Goal: Task Accomplishment & Management: Complete application form

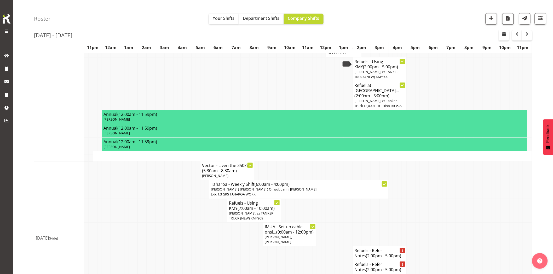
scroll to position [635, 0]
click at [174, 17] on div "Roster Your Shifts Department Shifts Company Shifts 1 Locations Clear GRS Auckl…" at bounding box center [292, 15] width 516 height 30
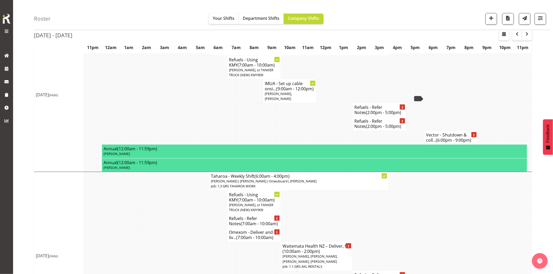
scroll to position [780, 0]
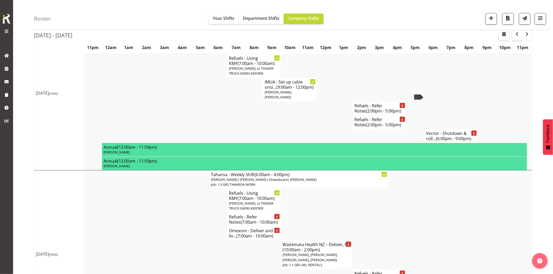
click at [527, 38] on span "button" at bounding box center [527, 35] width 2 height 8
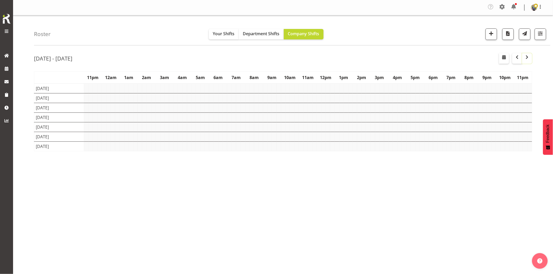
scroll to position [0, 0]
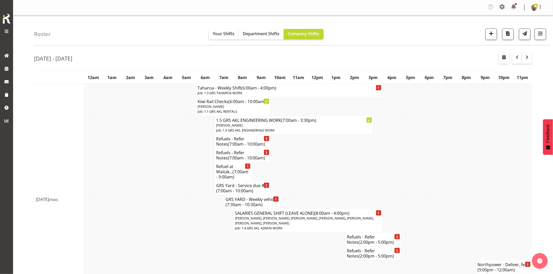
click at [140, 172] on td at bounding box center [142, 171] width 5 height 19
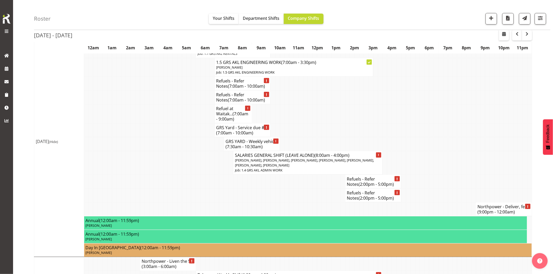
click at [195, 184] on td at bounding box center [193, 182] width 5 height 14
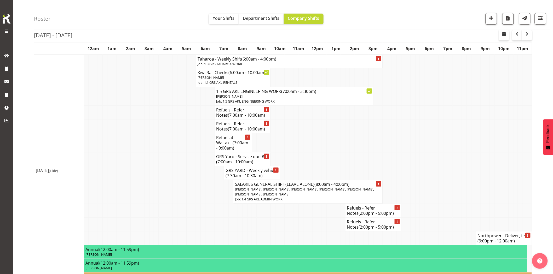
scroll to position [0, 0]
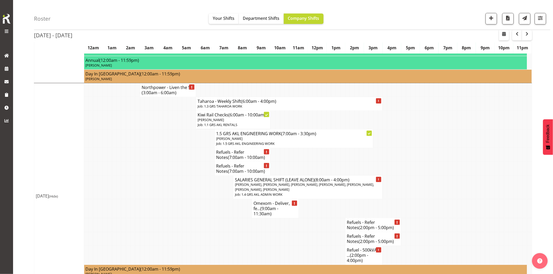
click at [182, 197] on td at bounding box center [184, 188] width 5 height 24
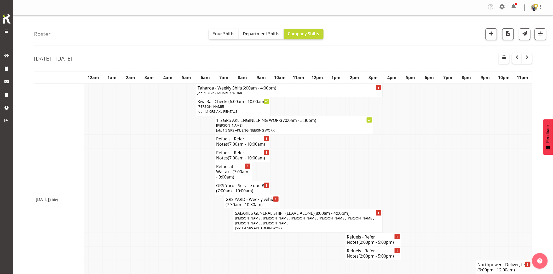
click at [182, 197] on td at bounding box center [184, 202] width 5 height 14
click at [492, 37] on span "button" at bounding box center [491, 33] width 7 height 7
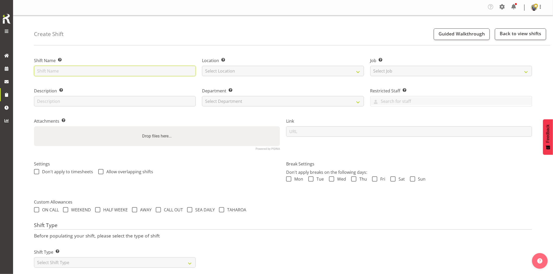
click at [127, 71] on input "text" at bounding box center [115, 71] width 162 height 10
type input "P"
type input "GRS Yard - Prep & load Muriwai HV job - Kel for details."
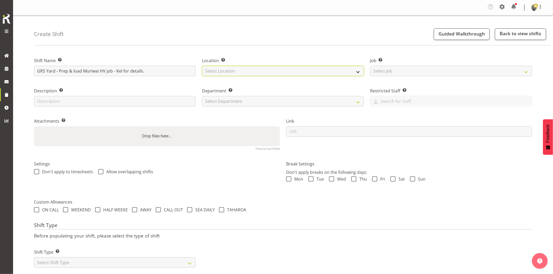
click at [260, 75] on select "Select Location GRS Auckland GRS Hastings GRS Tauranga" at bounding box center [283, 71] width 162 height 10
select select "28"
click at [202, 66] on select "Select Location GRS Auckland GRS Hastings GRS Tauranga" at bounding box center [283, 71] width 162 height 10
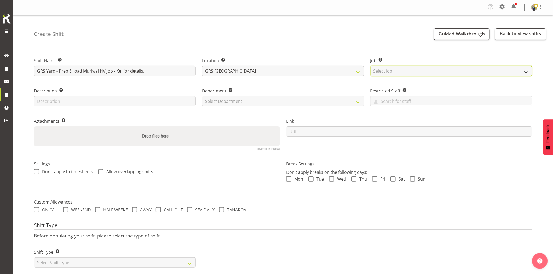
click at [392, 74] on select "Select Job Create new job 1.1 GRS AKL RENTALS 1.1 GRS AKL RENTALS AC 1.1 GRS AK…" at bounding box center [451, 71] width 162 height 10
select select "7504"
click at [370, 66] on select "Select Job Create new job 1.1 GRS AKL RENTALS 1.1 GRS AKL RENTALS AC 1.1 GRS AK…" at bounding box center [451, 71] width 162 height 10
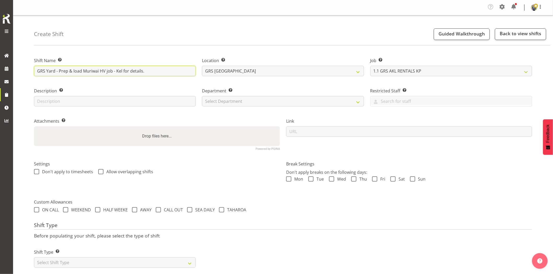
click at [163, 69] on input "GRS Yard - Prep & load Muriwai HV job - Kel for details." at bounding box center [115, 71] width 162 height 10
click at [112, 70] on input "GRS Yard - Prep & load Muriwai HV job - Kel for details." at bounding box center [115, 71] width 162 height 10
type input "GRS Yard - Prep & load Muriwai HV job ready for [DATE] - Kel for details."
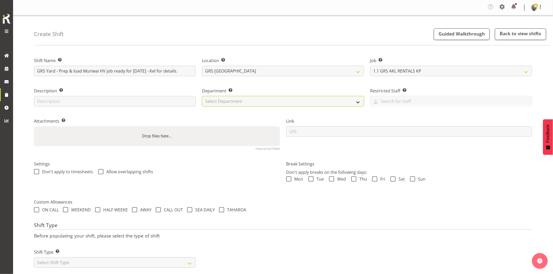
click at [280, 102] on select "Select Department GRS HIRE AKL GRS HIRE AKL GRS HIRE TGA GRS HIRE HST GRS SALES…" at bounding box center [283, 101] width 162 height 10
select select "20"
click at [202, 96] on select "Select Department GRS HIRE AKL GRS HIRE AKL GRS HIRE TGA GRS HIRE HST GRS SALES…" at bounding box center [283, 101] width 162 height 10
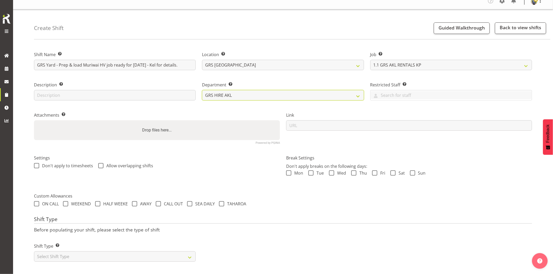
scroll to position [10, 0]
drag, startPoint x: 119, startPoint y: 252, endPoint x: 114, endPoint y: 250, distance: 5.2
click at [119, 252] on select "Select Shift Type One Off Shift Recurring Shift Rotating Shift" at bounding box center [115, 257] width 162 height 10
select select "one_off"
click at [34, 252] on select "Select Shift Type One Off Shift Recurring Shift Rotating Shift" at bounding box center [115, 257] width 162 height 10
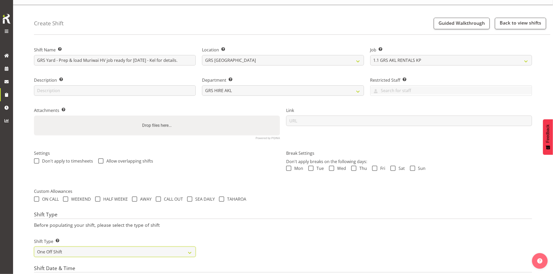
scroll to position [97, 0]
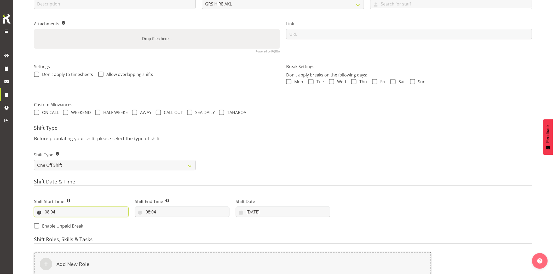
click at [84, 211] on input "08:04" at bounding box center [81, 212] width 95 height 10
click at [67, 227] on select "00 01 02 03 04 05 06 07 08 09 10 11 12 13 14 15 16 17 18 19 20 21 22 23" at bounding box center [70, 226] width 12 height 10
select select "14"
click at [64, 221] on select "00 01 02 03 04 05 06 07 08 09 10 11 12 13 14 15 16 17 18 19 20 21 22 23" at bounding box center [70, 226] width 12 height 10
type input "14:04"
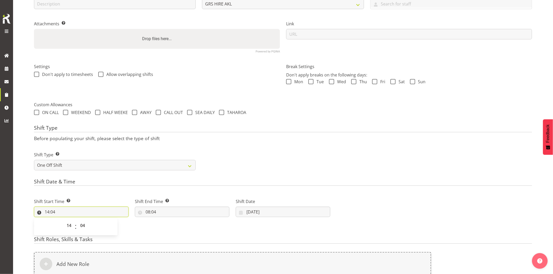
click at [85, 208] on input "14:04" at bounding box center [81, 212] width 95 height 10
click at [83, 215] on input "14:04" at bounding box center [81, 212] width 95 height 10
drag, startPoint x: 84, startPoint y: 225, endPoint x: 96, endPoint y: 141, distance: 84.7
click at [84, 225] on select "00 01 02 03 04 05 06 07 08 09 10 11 12 13 14 15 16 17 18 19 20 21 22 23 24 25 2…" at bounding box center [83, 226] width 12 height 10
select select "0"
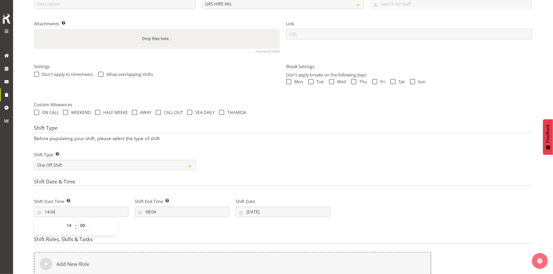
click at [77, 221] on select "00 01 02 03 04 05 06 07 08 09 10 11 12 13 14 15 16 17 18 19 20 21 22 23 24 25 2…" at bounding box center [83, 226] width 12 height 10
type input "14:00"
click at [172, 213] on input "08:04" at bounding box center [182, 212] width 95 height 10
click at [166, 225] on select "00 01 02 03 04 05 06 07 08 09 10 11 12 13 14 15 16 17 18 19 20 21 22 23" at bounding box center [171, 226] width 12 height 10
select select "17"
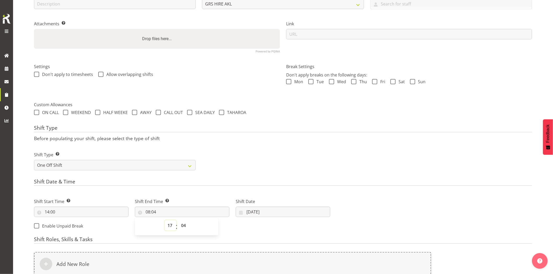
click at [165, 221] on select "00 01 02 03 04 05 06 07 08 09 10 11 12 13 14 15 16 17 18 19 20 21 22 23" at bounding box center [171, 226] width 12 height 10
type input "17:04"
drag, startPoint x: 181, startPoint y: 226, endPoint x: 192, endPoint y: 154, distance: 72.6
click at [181, 226] on select "00 01 02 03 04 05 06 07 08 09 10 11 12 13 14 15 16 17 18 19 20 21 22 23 24 25 2…" at bounding box center [184, 226] width 12 height 10
select select "0"
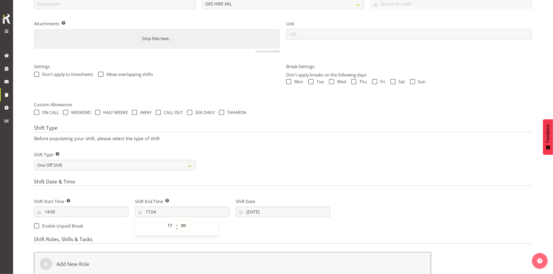
click at [178, 221] on select "00 01 02 03 04 05 06 07 08 09 10 11 12 13 14 15 16 17 18 19 20 21 22 23 24 25 2…" at bounding box center [184, 226] width 12 height 10
type input "17:00"
click at [321, 154] on div "Shift Type Shift Types: One Off – Select this if you would like a single shift …" at bounding box center [283, 159] width 504 height 29
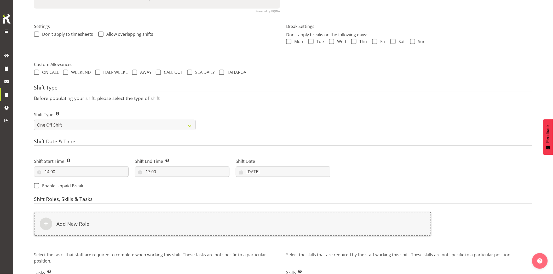
scroll to position [178, 0]
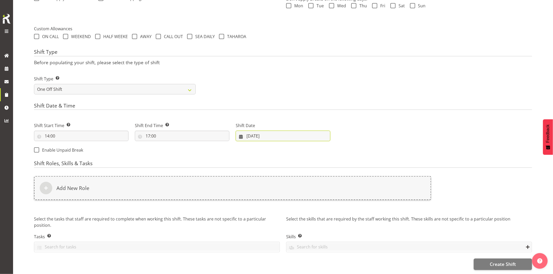
click at [273, 132] on input "05/09/2025" at bounding box center [283, 136] width 95 height 10
click at [263, 185] on link "8" at bounding box center [262, 189] width 10 height 10
type input "08/09/2025"
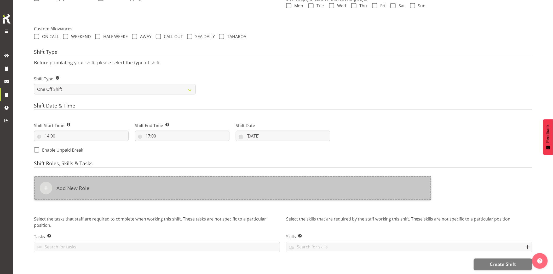
click at [247, 186] on div "Add New Role" at bounding box center [232, 188] width 397 height 24
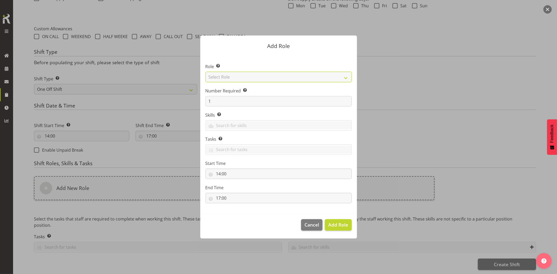
drag, startPoint x: 228, startPoint y: 78, endPoint x: 232, endPoint y: 82, distance: 5.6
click at [228, 78] on select "Select Role Account Manager Electrician Engineering GM HSEQ manager MECH Mechan…" at bounding box center [279, 77] width 146 height 10
select select "20"
click at [206, 72] on select "Select Role Account Manager Electrician Engineering GM HSEQ manager MECH Mechan…" at bounding box center [279, 77] width 146 height 10
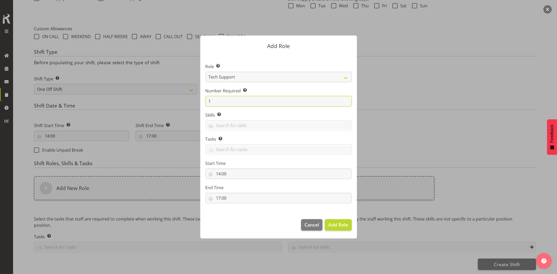
click at [193, 100] on form "Add Role Role Select the role you wish to add to the shift. Account Manager Ele…" at bounding box center [278, 136] width 251 height 229
type input "2"
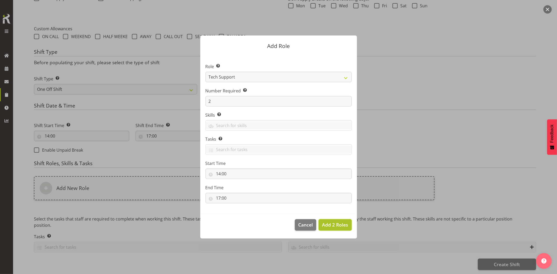
click at [335, 227] on span "Add 2 Roles" at bounding box center [335, 225] width 26 height 6
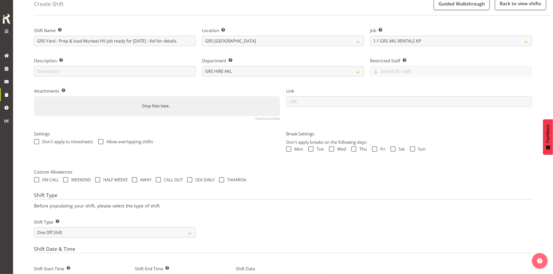
scroll to position [0, 0]
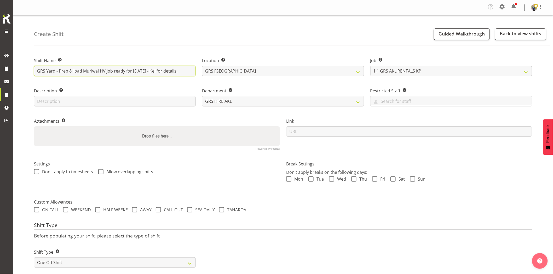
drag, startPoint x: 73, startPoint y: 71, endPoint x: 215, endPoint y: 83, distance: 141.9
click at [196, 74] on div "Shift Name Enter a name for the shift (e.g. Day Shift). GRS Yard - Prep & load …" at bounding box center [115, 65] width 168 height 30
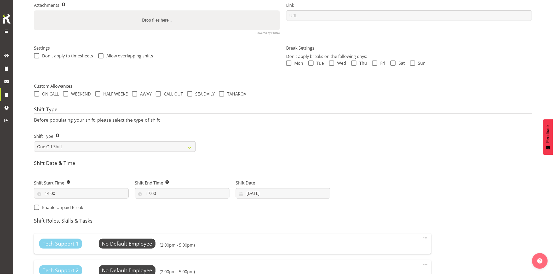
scroll to position [231, 0]
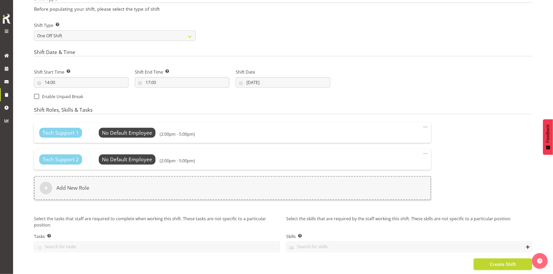
click at [487, 262] on button "Create Shift" at bounding box center [503, 264] width 58 height 11
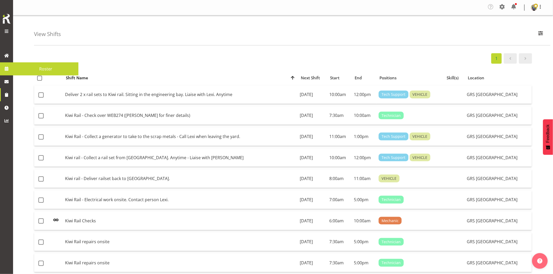
click at [6, 71] on span at bounding box center [7, 69] width 8 height 8
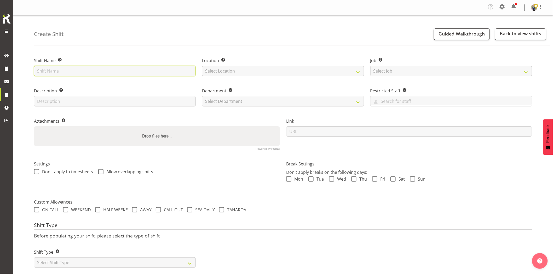
click at [88, 73] on input "text" at bounding box center [115, 71] width 162 height 10
type input "GRS Yard - Prep & load Muriwai HV job ready for Wednesday - Kel for details."
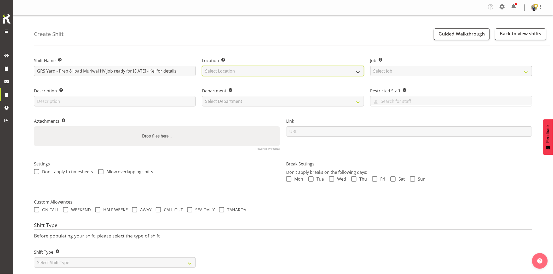
drag, startPoint x: 233, startPoint y: 69, endPoint x: 235, endPoint y: 72, distance: 3.1
click at [233, 69] on select "Select Location GRS Auckland GRS Hastings GRS Tauranga" at bounding box center [283, 71] width 162 height 10
select select "28"
click at [202, 66] on select "Select Location GRS Auckland GRS Hastings GRS Tauranga" at bounding box center [283, 71] width 162 height 10
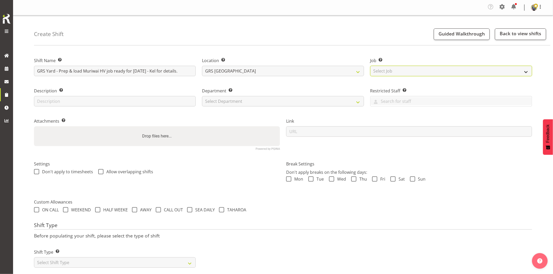
drag, startPoint x: 386, startPoint y: 70, endPoint x: 395, endPoint y: 74, distance: 9.8
click at [386, 70] on select "Select Job Create new job 1.1 GRS AKL RENTALS 1.1 GRS AKL RENTALS AC 1.1 GRS AK…" at bounding box center [451, 71] width 162 height 10
select select "7504"
click at [370, 66] on select "Select Job Create new job 1.1 GRS AKL RENTALS 1.1 GRS AKL RENTALS AC 1.1 GRS AK…" at bounding box center [451, 71] width 162 height 10
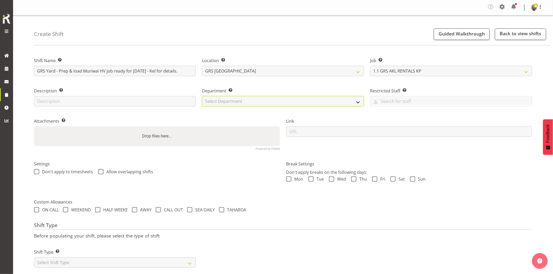
click at [236, 101] on select "Select Department GRS HIRE AKL GRS HIRE AKL GRS HIRE TGA GRS HIRE HST GRS SALES…" at bounding box center [283, 101] width 162 height 10
select select "20"
click at [202, 96] on select "Select Department GRS HIRE AKL GRS HIRE AKL GRS HIRE TGA GRS HIRE HST GRS SALES…" at bounding box center [283, 101] width 162 height 10
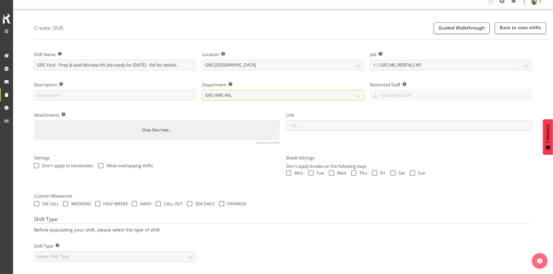
scroll to position [10, 0]
drag, startPoint x: 106, startPoint y: 255, endPoint x: 101, endPoint y: 255, distance: 4.5
click at [106, 255] on select "Select Shift Type One Off Shift Recurring Shift Rotating Shift" at bounding box center [115, 257] width 162 height 10
select select "one_off"
click at [34, 252] on select "Select Shift Type One Off Shift Recurring Shift Rotating Shift" at bounding box center [115, 257] width 162 height 10
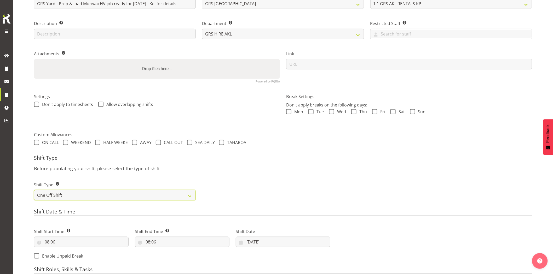
scroll to position [68, 0]
click at [86, 243] on input "08:06" at bounding box center [81, 241] width 95 height 10
drag, startPoint x: 66, startPoint y: 253, endPoint x: 67, endPoint y: 250, distance: 3.7
click at [66, 253] on select "00 01 02 03 04 05 06 07 08 09 10 11 12 13 14 15 16 17 18 19 20 21 22 23" at bounding box center [70, 255] width 12 height 10
select select "7"
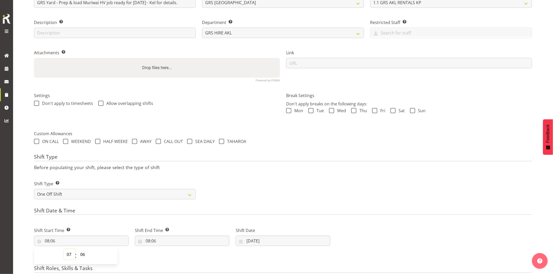
click at [64, 250] on select "00 01 02 03 04 05 06 07 08 09 10 11 12 13 14 15 16 17 18 19 20 21 22 23" at bounding box center [70, 255] width 12 height 10
type input "07:06"
click at [84, 252] on select "00 01 02 03 04 05 06 07 08 09 10 11 12 13 14 15 16 17 18 19 20 21 22 23 24 25 2…" at bounding box center [83, 255] width 12 height 10
select select "30"
click at [77, 250] on select "00 01 02 03 04 05 06 07 08 09 10 11 12 13 14 15 16 17 18 19 20 21 22 23 24 25 2…" at bounding box center [83, 255] width 12 height 10
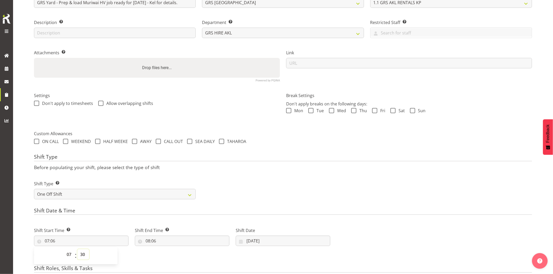
type input "07:30"
click at [101, 221] on div "Shift Start Time Set the time of the day you wish this shift to start 07:30 00 …" at bounding box center [81, 234] width 101 height 29
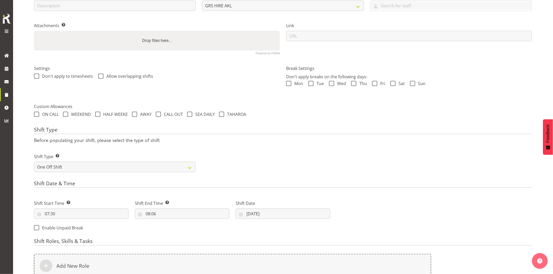
scroll to position [126, 0]
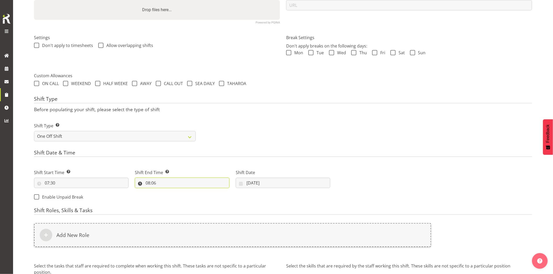
click at [186, 185] on input "08:06" at bounding box center [182, 183] width 95 height 10
click at [169, 198] on select "00 01 02 03 04 05 06 07 08 09 10 11 12 13 14 15 16 17 18 19 20 21 22 23" at bounding box center [171, 197] width 12 height 10
select select "11"
click at [165, 192] on select "00 01 02 03 04 05 06 07 08 09 10 11 12 13 14 15 16 17 18 19 20 21 22 23" at bounding box center [171, 197] width 12 height 10
type input "11:06"
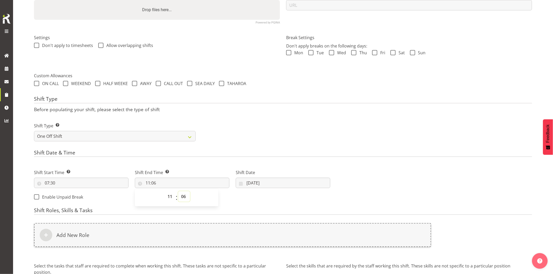
click at [183, 197] on select "00 01 02 03 04 05 06 07 08 09 10 11 12 13 14 15 16 17 18 19 20 21 22 23 24 25 2…" at bounding box center [184, 197] width 12 height 10
select select "30"
click at [178, 192] on select "00 01 02 03 04 05 06 07 08 09 10 11 12 13 14 15 16 17 18 19 20 21 22 23 24 25 2…" at bounding box center [184, 197] width 12 height 10
type input "11:30"
click at [207, 155] on h4 "Shift Date & Time" at bounding box center [283, 153] width 498 height 7
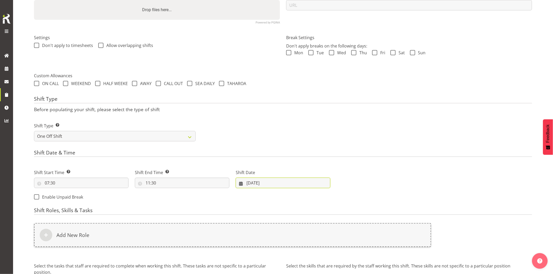
click at [276, 187] on input "05/09/2025" at bounding box center [283, 183] width 95 height 10
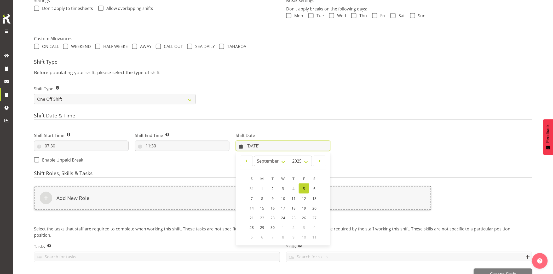
scroll to position [178, 0]
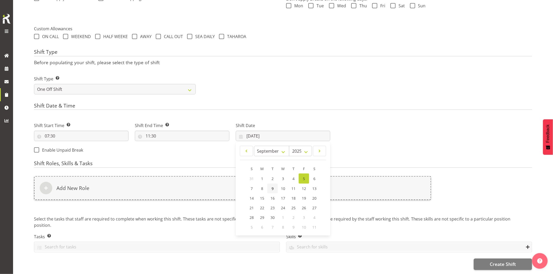
click at [274, 184] on link "9" at bounding box center [272, 189] width 10 height 10
type input "09/09/2025"
click at [269, 184] on div "Add New Role" at bounding box center [232, 188] width 397 height 24
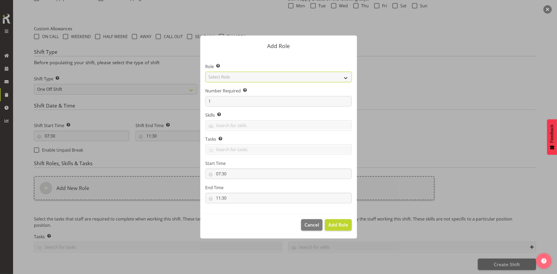
drag, startPoint x: 228, startPoint y: 75, endPoint x: 236, endPoint y: 81, distance: 10.0
click at [228, 75] on select "Select Role Account Manager Electrician Engineering GM HSEQ manager MECH Mechan…" at bounding box center [279, 77] width 146 height 10
select select "20"
click at [206, 72] on select "Select Role Account Manager Electrician Engineering GM HSEQ manager MECH Mechan…" at bounding box center [279, 77] width 146 height 10
click at [338, 222] on span "Add Role" at bounding box center [339, 225] width 20 height 6
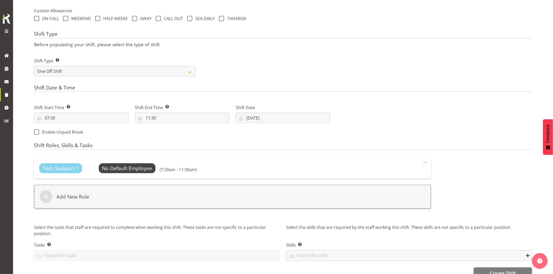
scroll to position [205, 0]
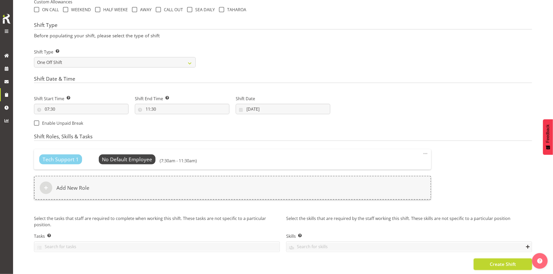
click at [491, 261] on span "Create Shift" at bounding box center [503, 264] width 26 height 7
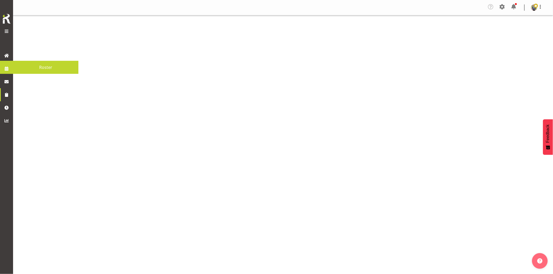
click at [5, 70] on span at bounding box center [7, 69] width 8 height 8
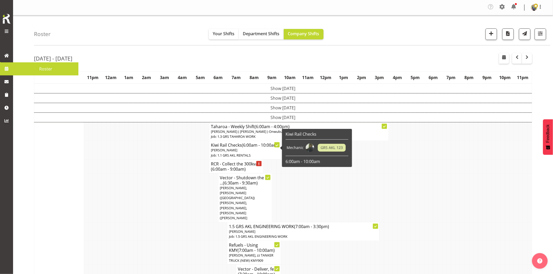
scroll to position [116, 0]
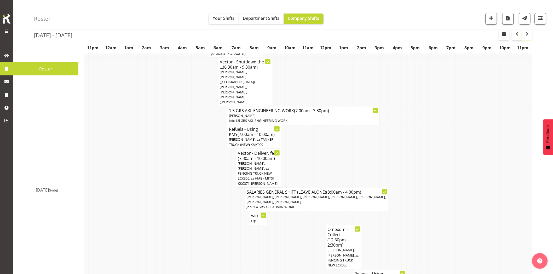
click at [525, 38] on button "button" at bounding box center [527, 35] width 10 height 10
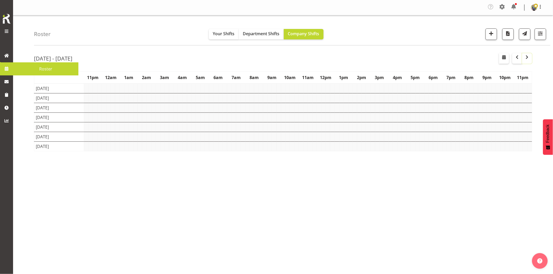
scroll to position [0, 0]
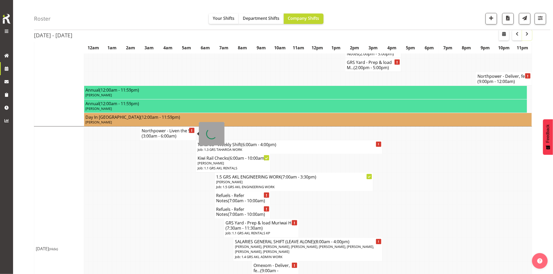
scroll to position [261, 0]
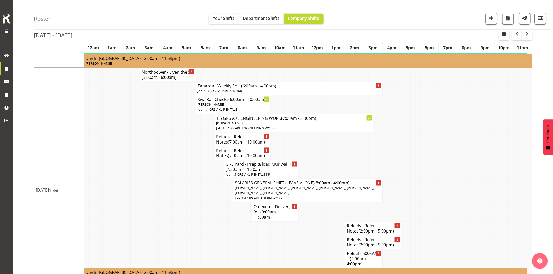
click at [171, 203] on td at bounding box center [170, 191] width 5 height 24
click at [193, 205] on td at bounding box center [193, 212] width 5 height 19
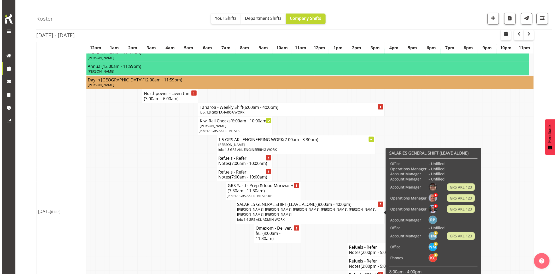
scroll to position [232, 0]
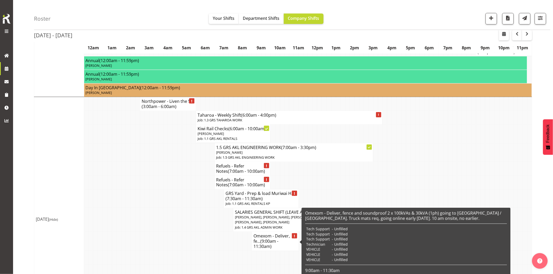
click at [271, 243] on span "(9:00am - 11:30am)" at bounding box center [265, 244] width 25 height 11
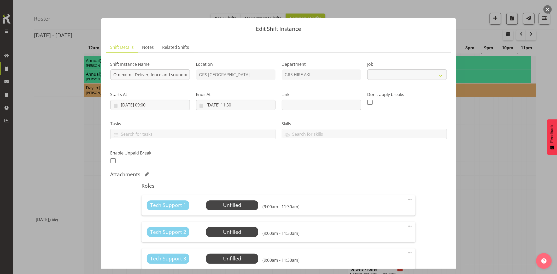
select select "7504"
drag, startPoint x: 155, startPoint y: 73, endPoint x: 549, endPoint y: 70, distance: 394.6
click at [549, 70] on div "Edit Shift Instance Shift Details Notes Related Shifts Shift Instance Name Omex…" at bounding box center [278, 137] width 557 height 274
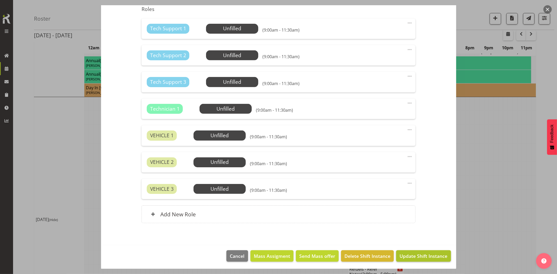
scroll to position [178, 0]
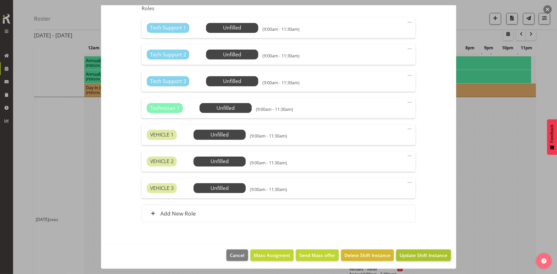
type input "Omexom - Deliver, fence and soundproof 2 x 100kVAs & 30kVA (1ph) going to [GEOG…"
click at [421, 257] on span "Update Shift Instance" at bounding box center [424, 255] width 48 height 7
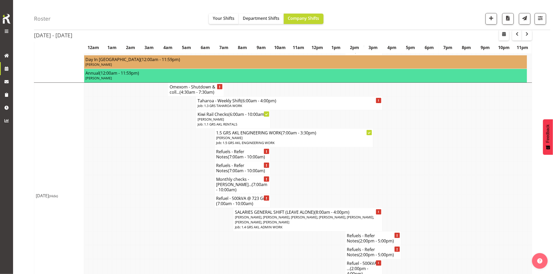
scroll to position [755, 0]
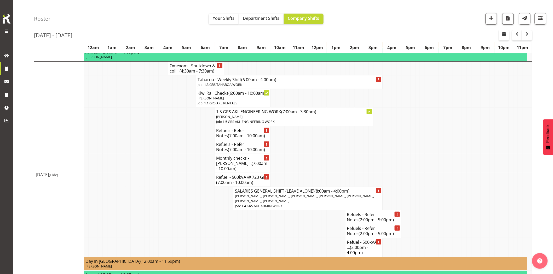
click at [183, 195] on td at bounding box center [184, 199] width 5 height 24
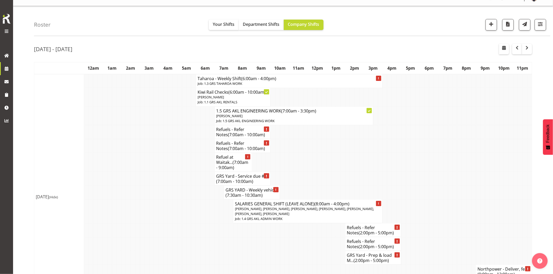
scroll to position [0, 0]
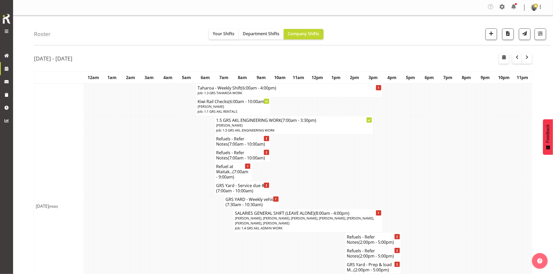
click at [155, 189] on td at bounding box center [156, 188] width 5 height 14
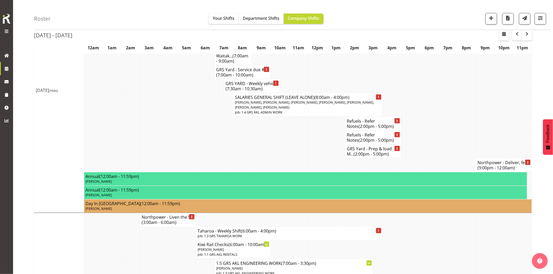
scroll to position [232, 0]
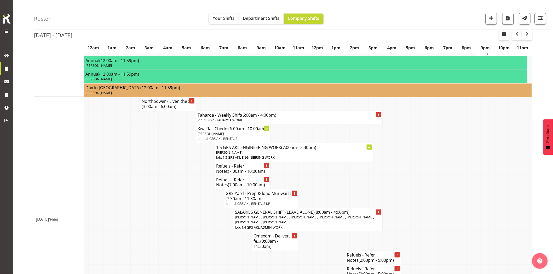
click at [154, 206] on td at bounding box center [156, 199] width 5 height 19
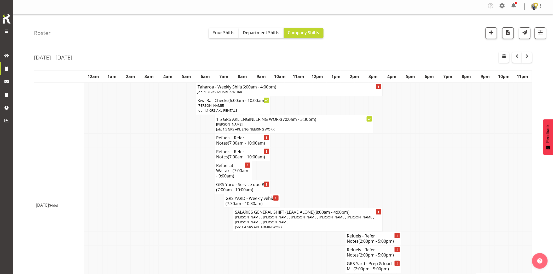
scroll to position [0, 0]
click at [507, 60] on span "button" at bounding box center [504, 57] width 6 height 6
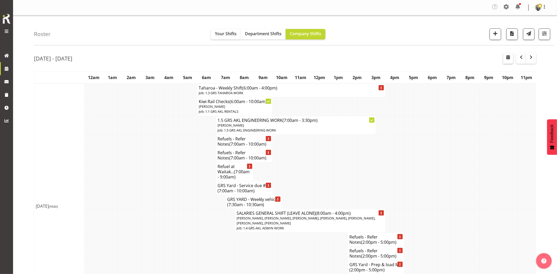
select select "8"
select select "2025"
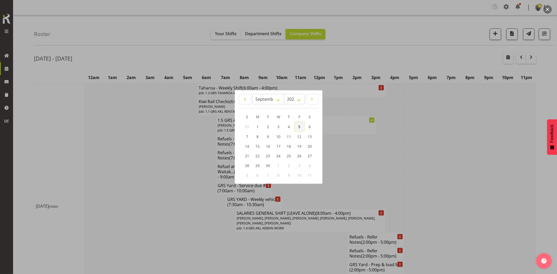
drag, startPoint x: 299, startPoint y: 128, endPoint x: 308, endPoint y: 161, distance: 34.7
click at [299, 128] on span "5" at bounding box center [300, 126] width 2 height 5
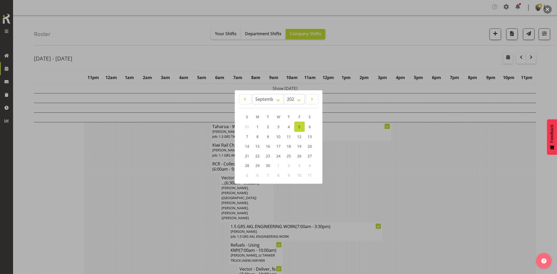
click at [180, 56] on div at bounding box center [278, 137] width 557 height 274
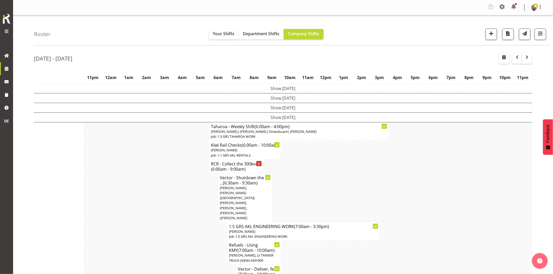
click at [158, 160] on td at bounding box center [157, 150] width 4 height 19
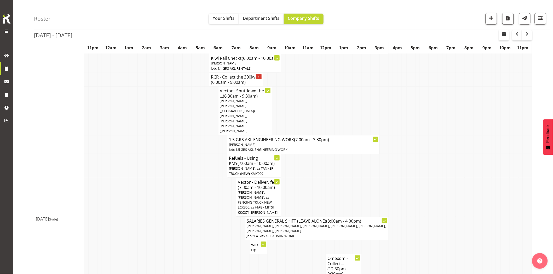
scroll to position [58, 0]
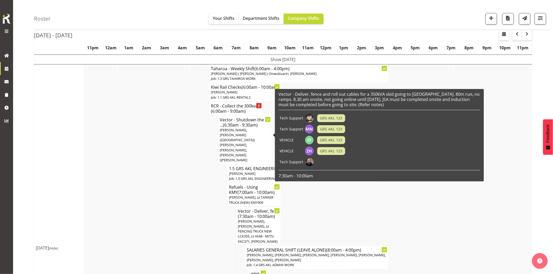
click at [233, 136] on span "[PERSON_NAME], [PERSON_NAME] ([GEOGRAPHIC_DATA]) [PERSON_NAME], [PERSON_NAME], …" at bounding box center [237, 145] width 35 height 35
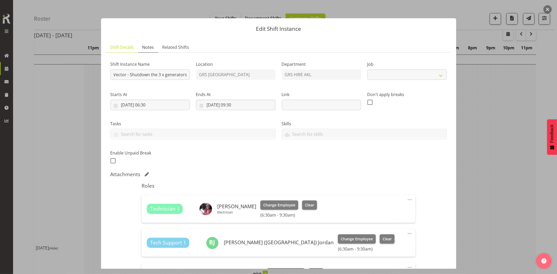
select select "9"
click at [147, 46] on span "Notes" at bounding box center [148, 47] width 12 height 6
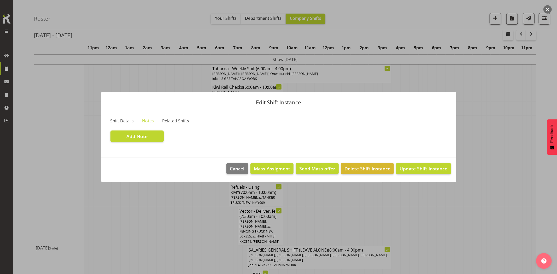
click at [547, 9] on button "button" at bounding box center [548, 9] width 8 height 8
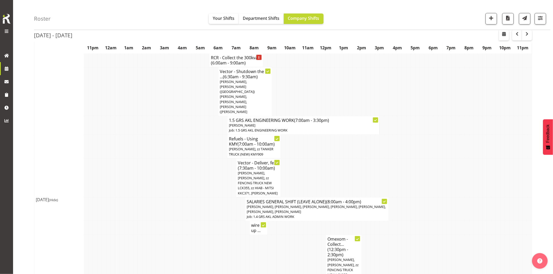
scroll to position [116, 0]
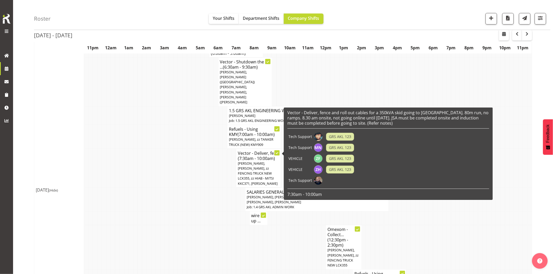
click at [245, 161] on span "[PERSON_NAME], [PERSON_NAME], zz FENCING TRUCK NEW LCK355, zz HIAB - MITSI KKC3…" at bounding box center [258, 173] width 40 height 25
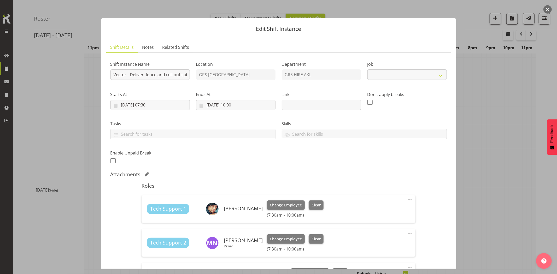
select select "7504"
click at [153, 48] on link "Notes" at bounding box center [148, 47] width 20 height 11
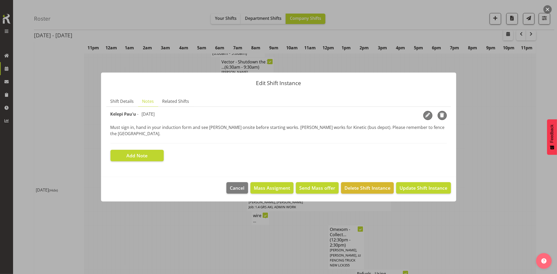
click at [548, 7] on button "button" at bounding box center [548, 9] width 8 height 8
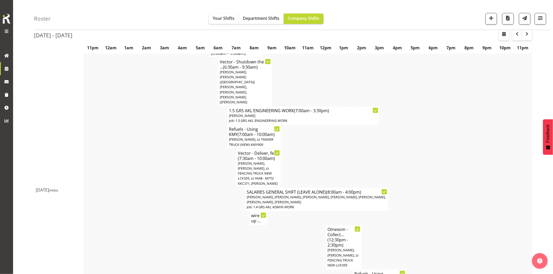
click at [166, 188] on td at bounding box center [167, 200] width 4 height 24
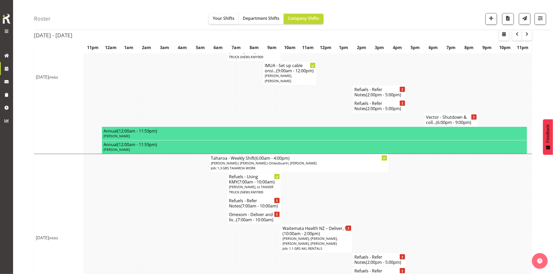
scroll to position [512, 0]
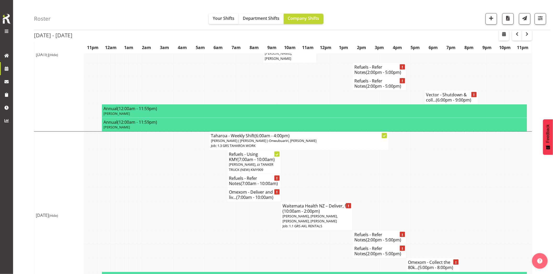
click at [241, 202] on td at bounding box center [243, 216] width 4 height 29
